Goal: Navigation & Orientation: Find specific page/section

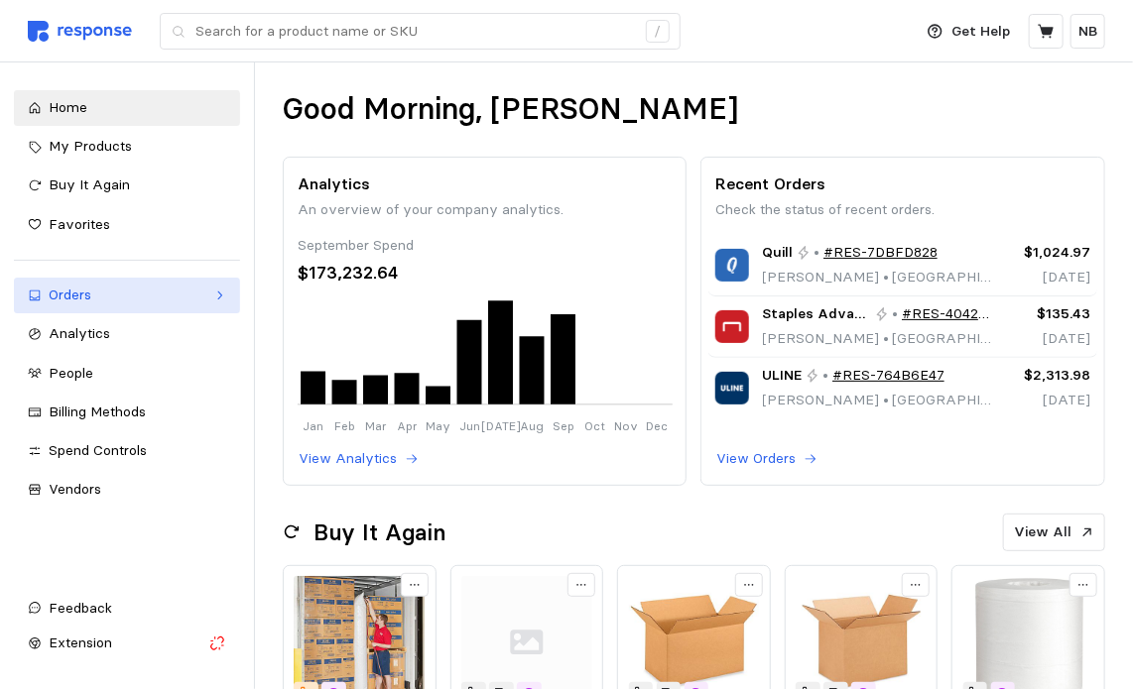
click at [223, 304] on link "Orders" at bounding box center [127, 296] width 226 height 36
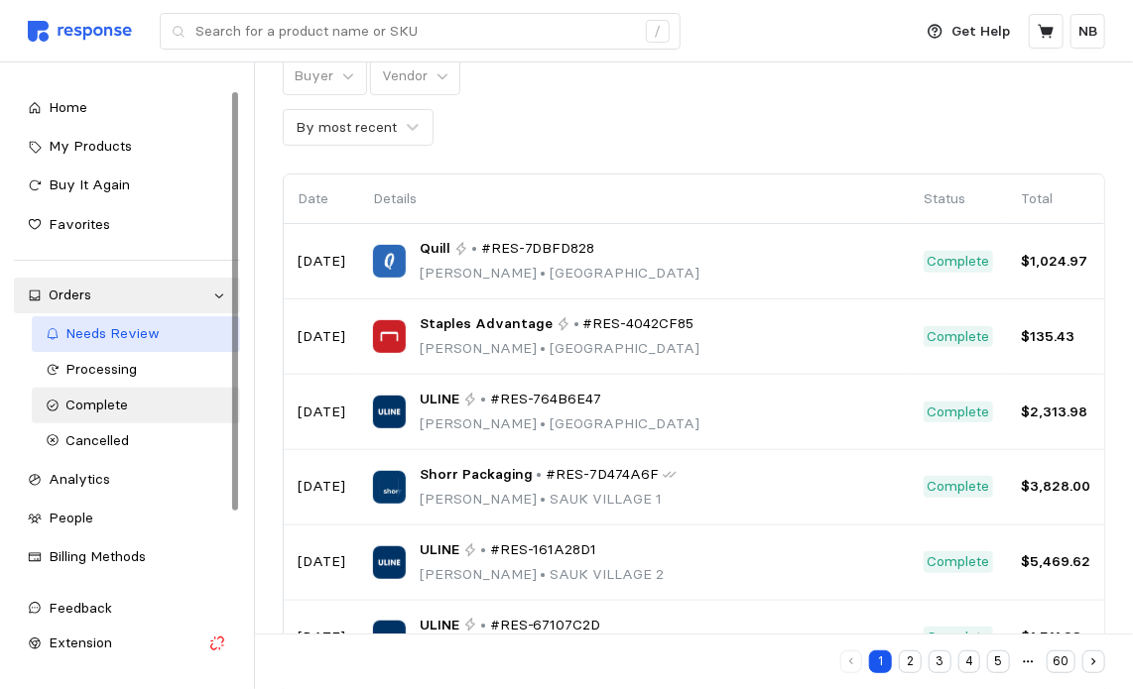
scroll to position [111, 0]
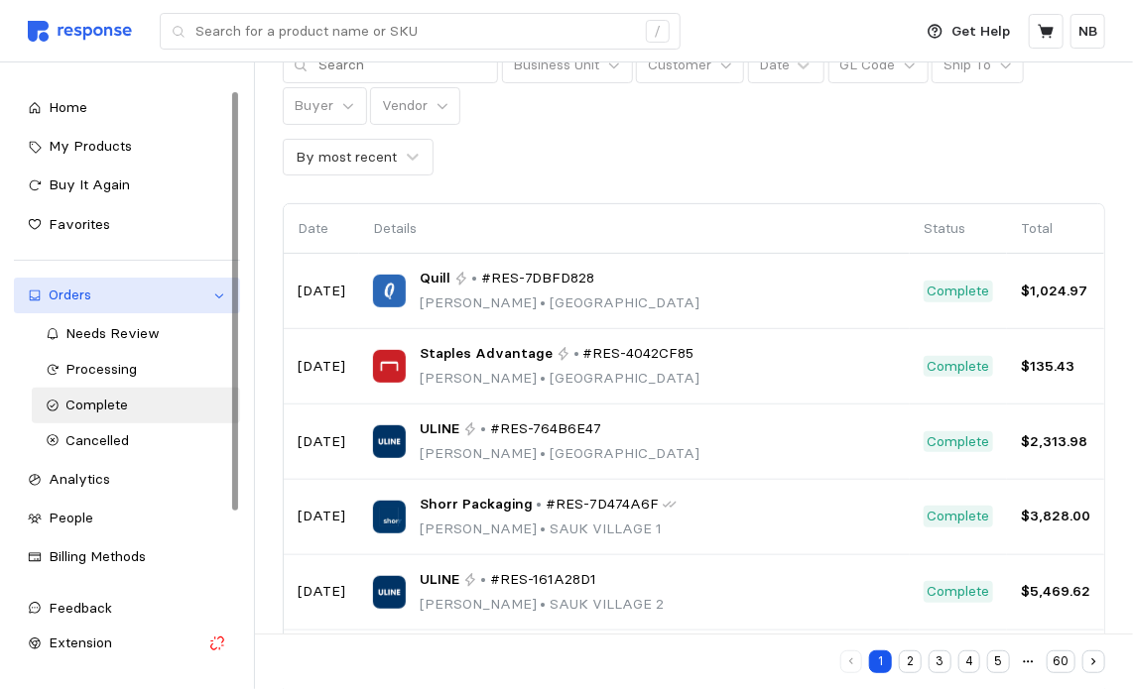
click at [217, 293] on icon at bounding box center [219, 296] width 14 height 14
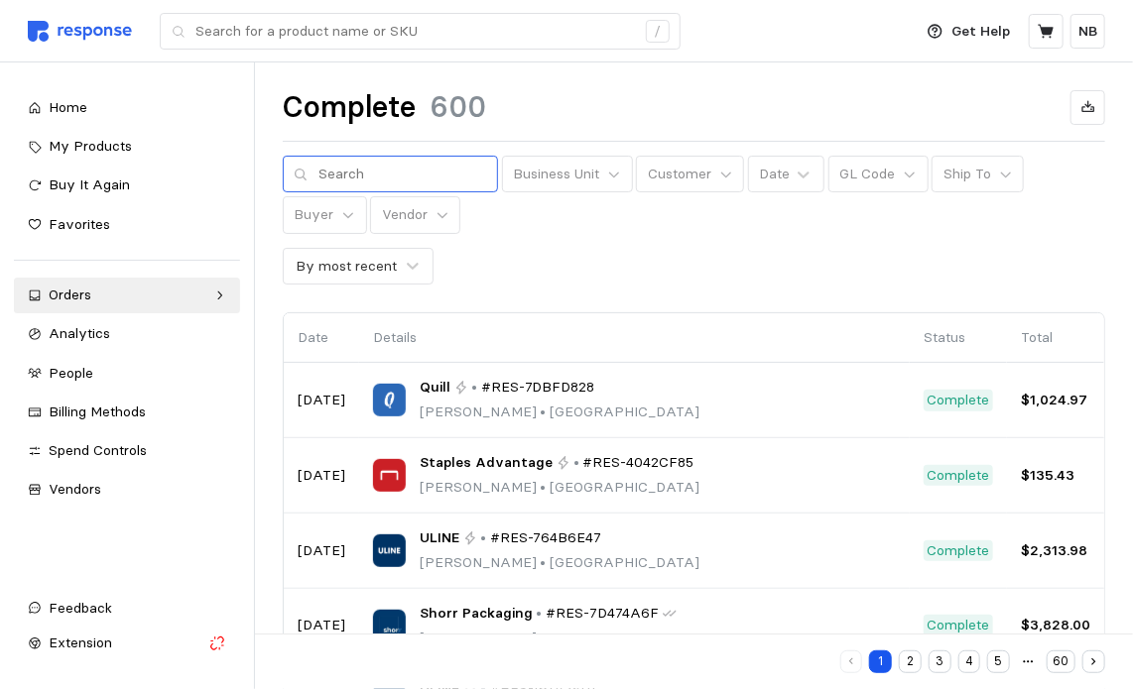
scroll to position [0, 0]
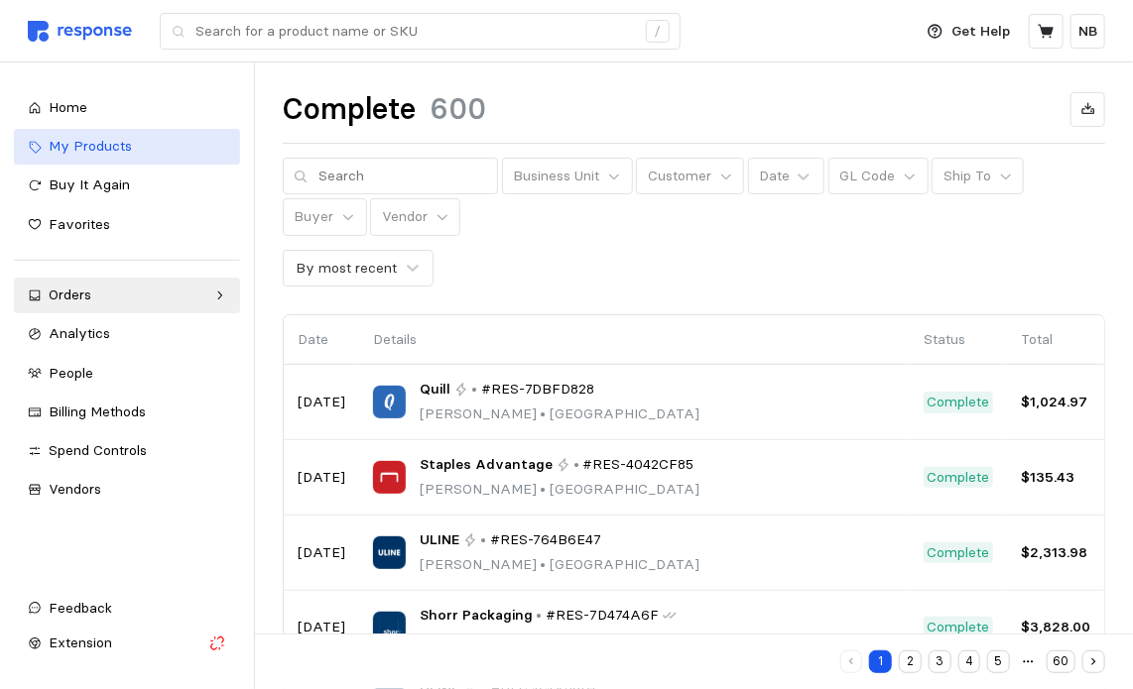
click at [85, 150] on span "My Products" at bounding box center [90, 146] width 83 height 18
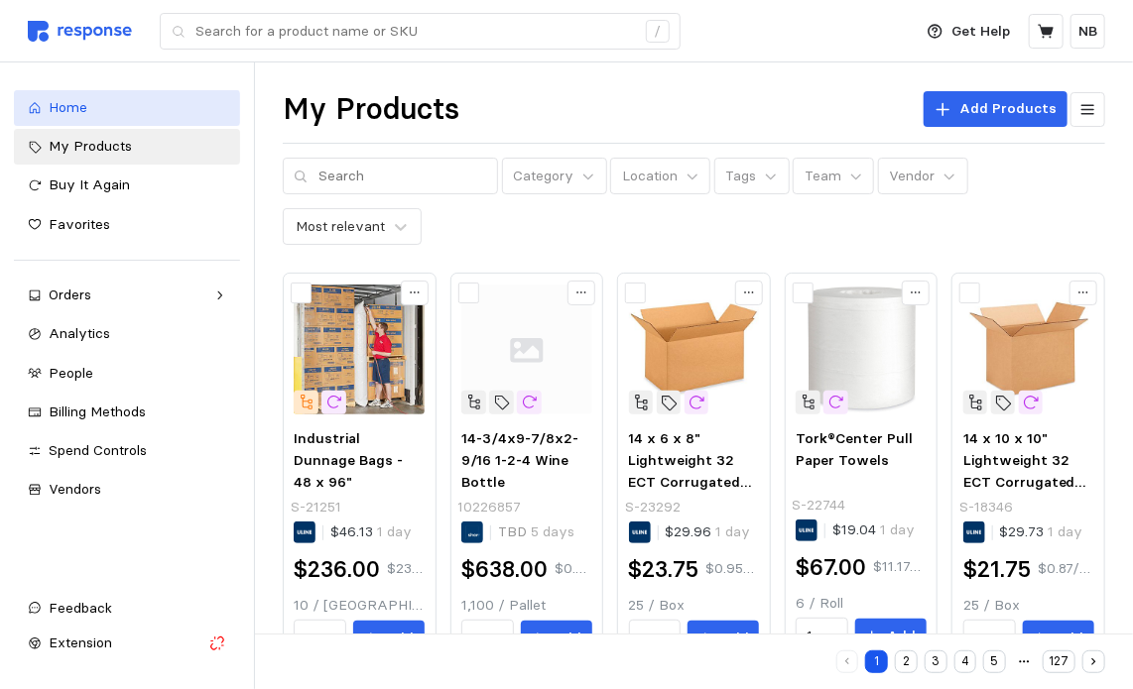
click at [107, 110] on div "Home" at bounding box center [138, 108] width 178 height 22
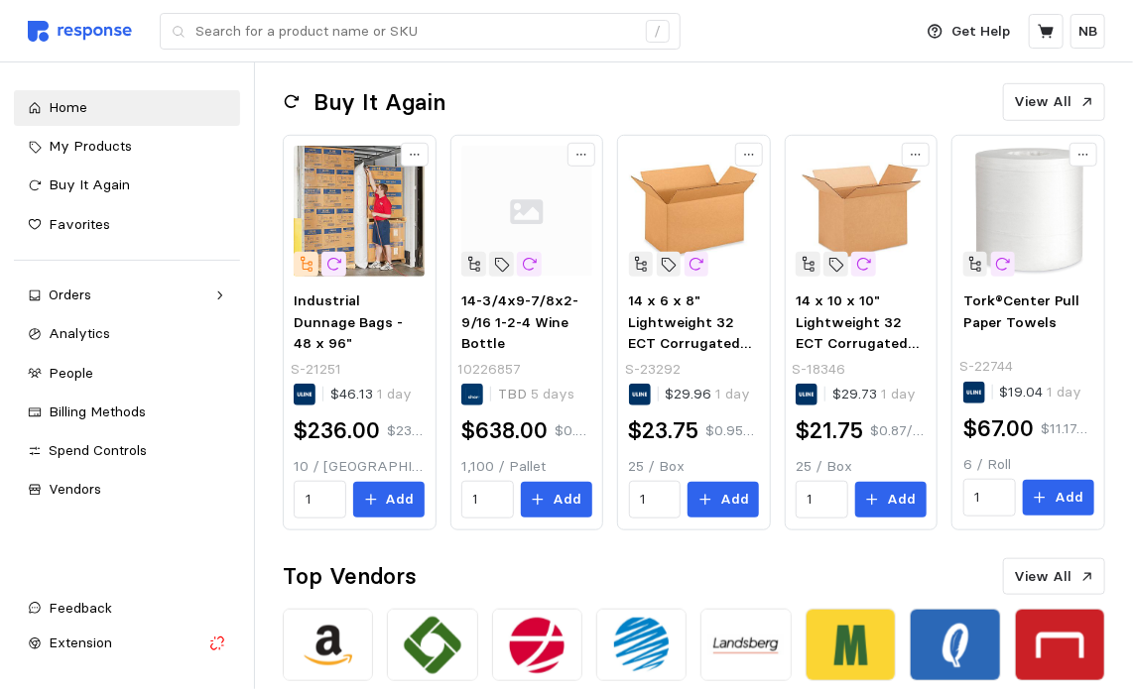
scroll to position [595, 0]
